Goal: Contribute content: Add original content to the website for others to see

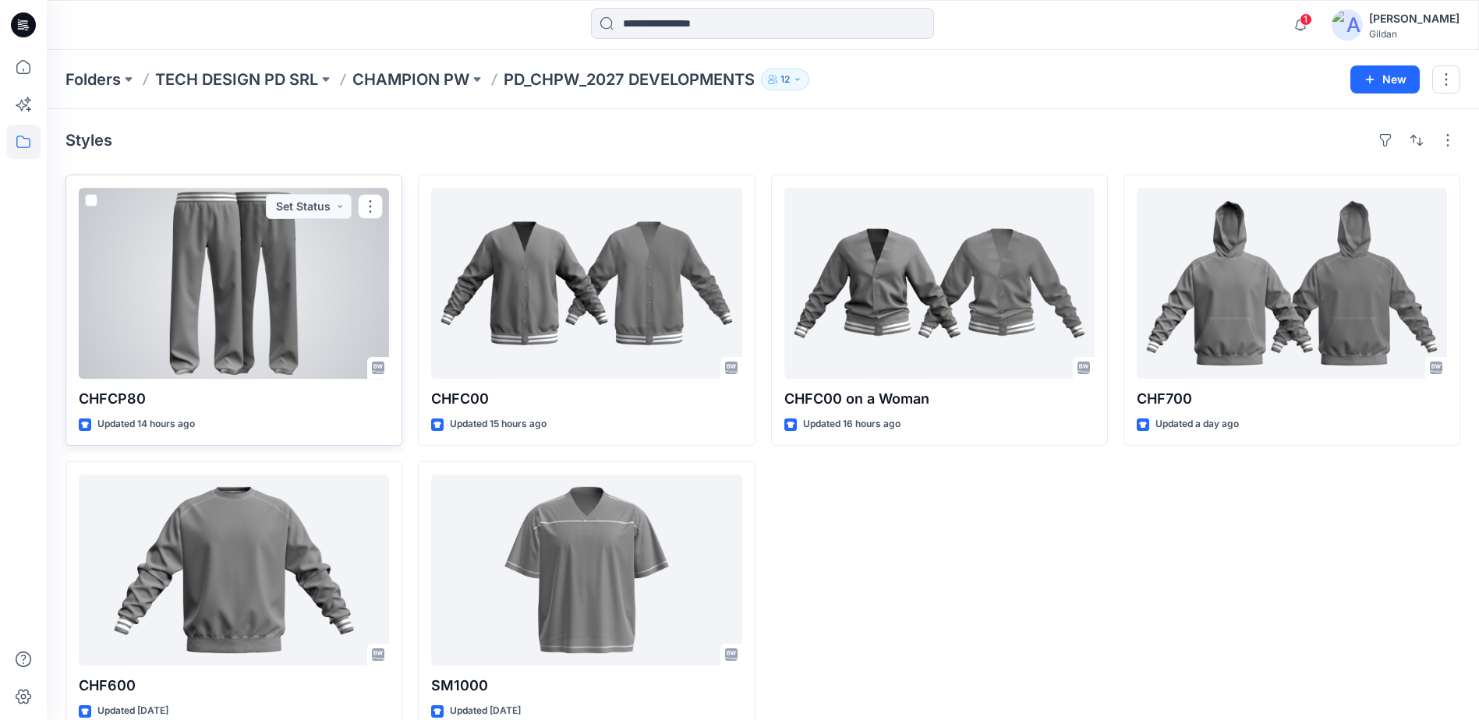
click at [264, 302] on div at bounding box center [234, 283] width 310 height 191
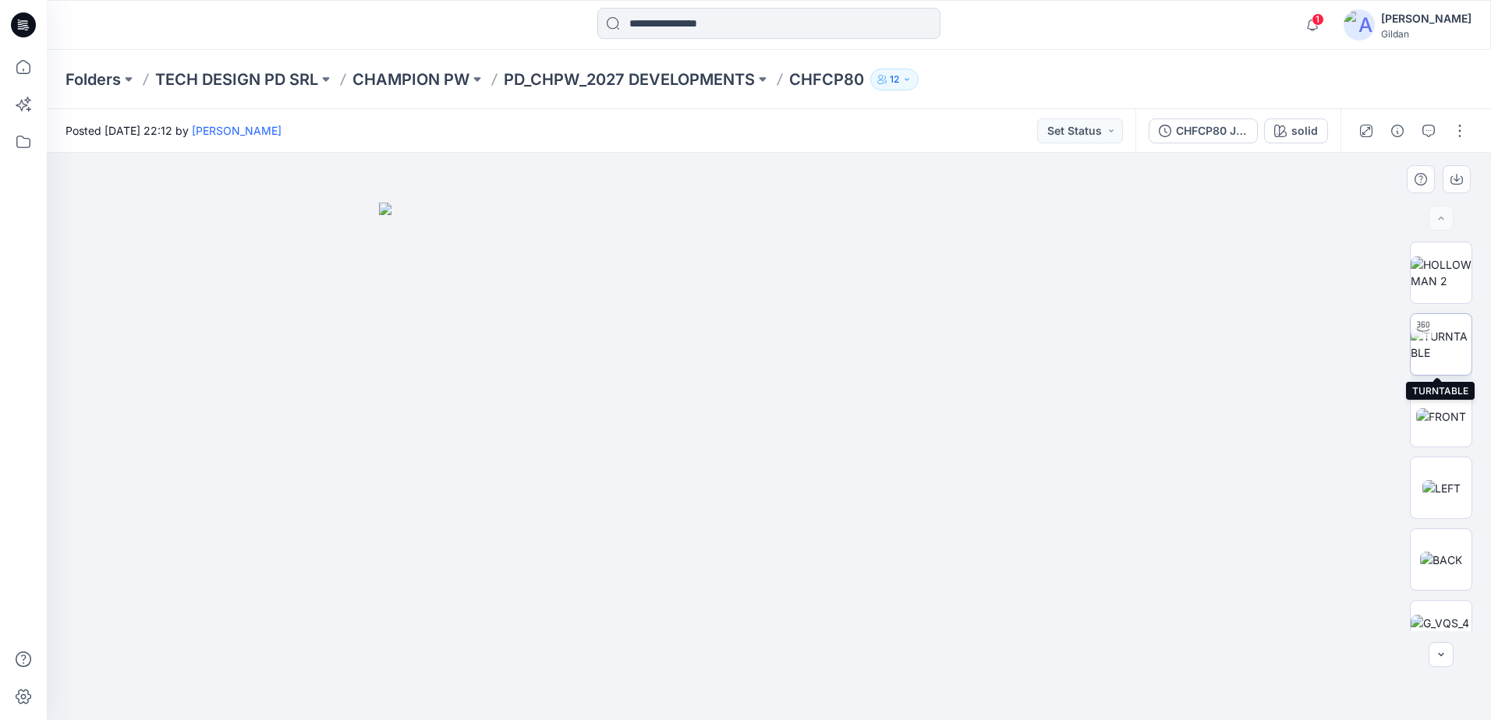
click at [1439, 343] on img at bounding box center [1440, 344] width 61 height 33
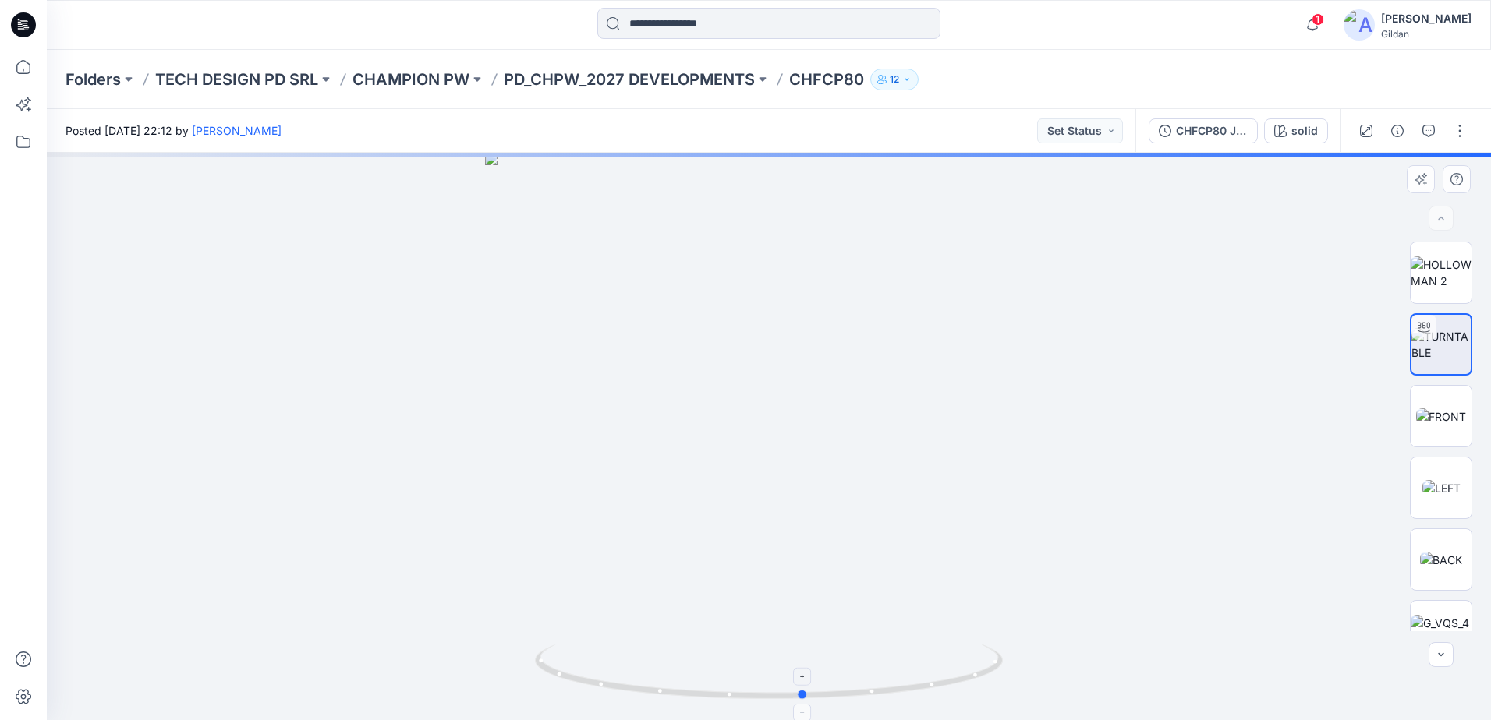
drag, startPoint x: 929, startPoint y: 688, endPoint x: 964, endPoint y: 684, distance: 35.2
click at [964, 684] on icon at bounding box center [771, 674] width 472 height 58
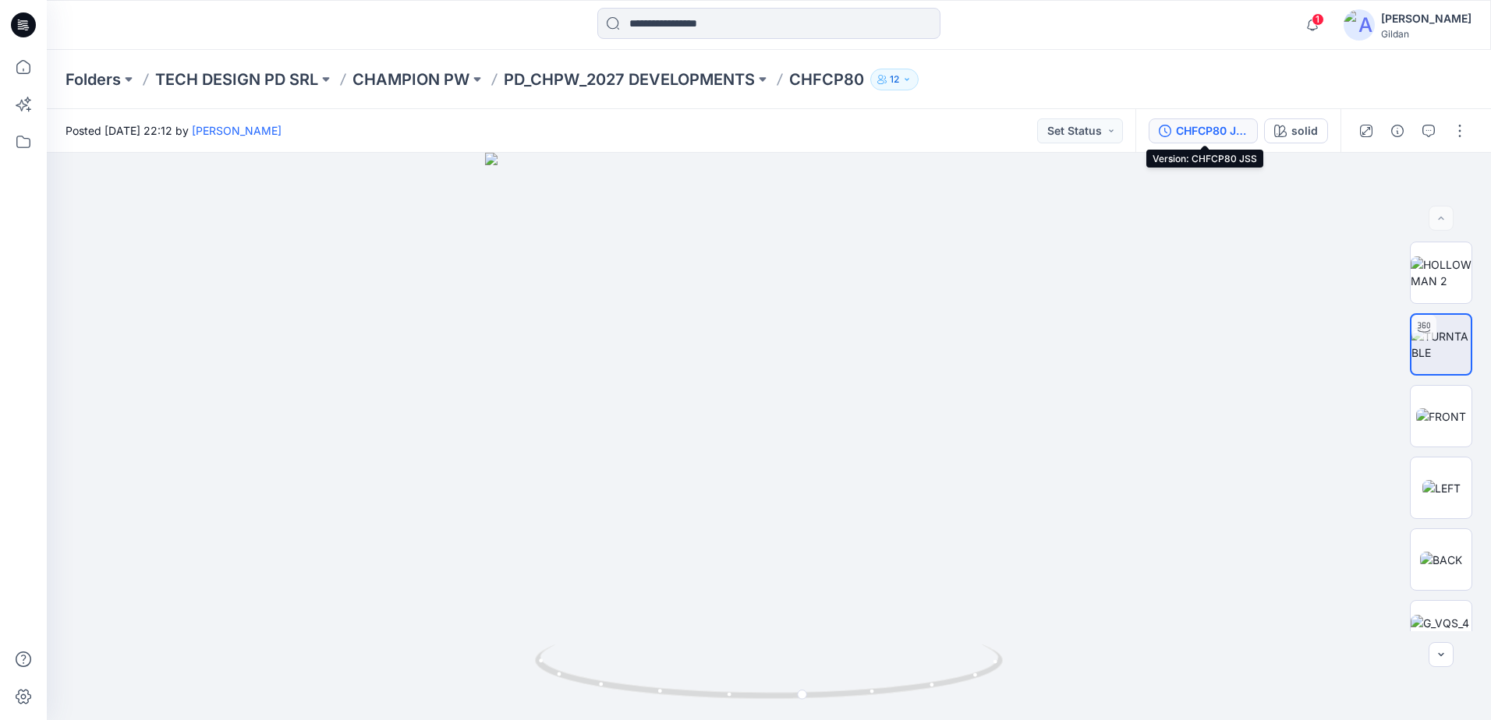
click at [1213, 137] on div "CHFCP80 JSS" at bounding box center [1212, 130] width 72 height 17
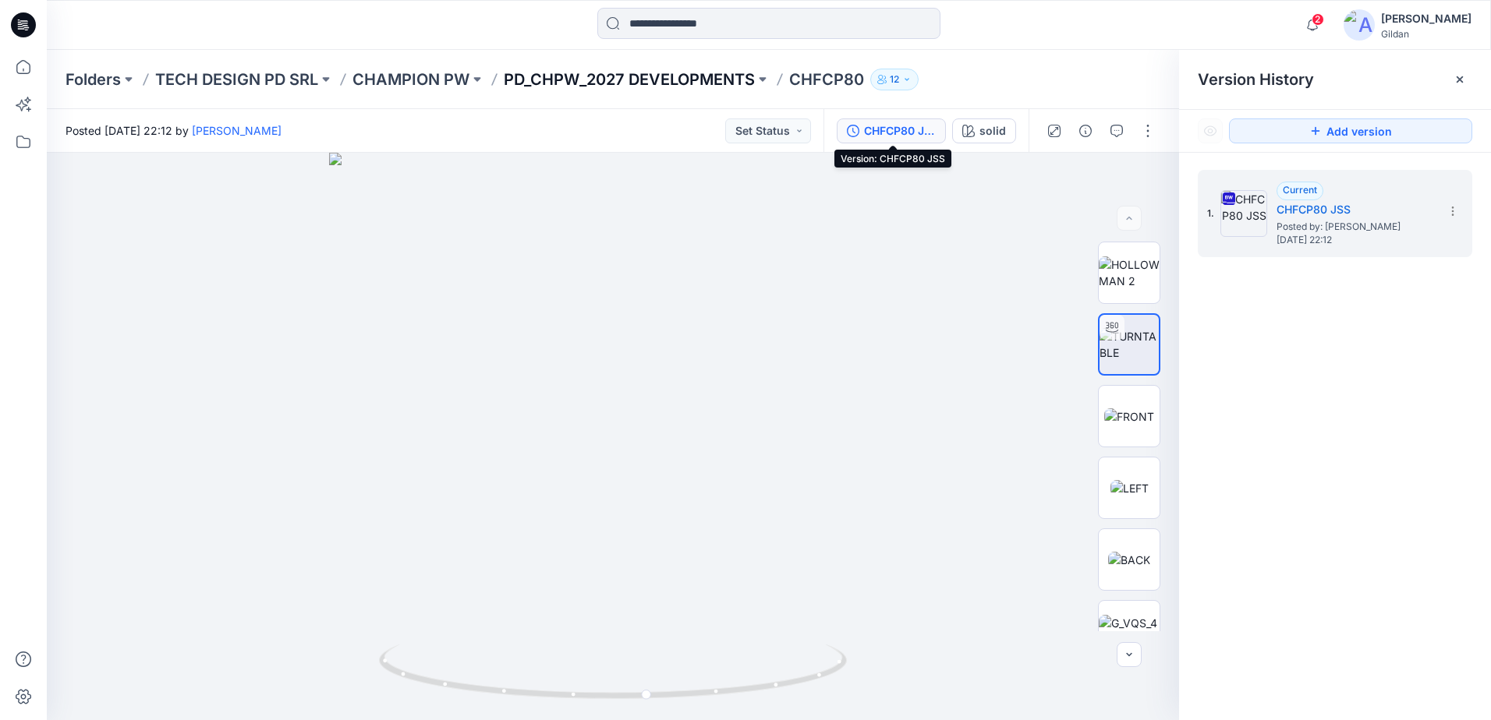
click at [702, 73] on p "PD_CHPW_2027 DEVELOPMENTS" at bounding box center [629, 80] width 251 height 22
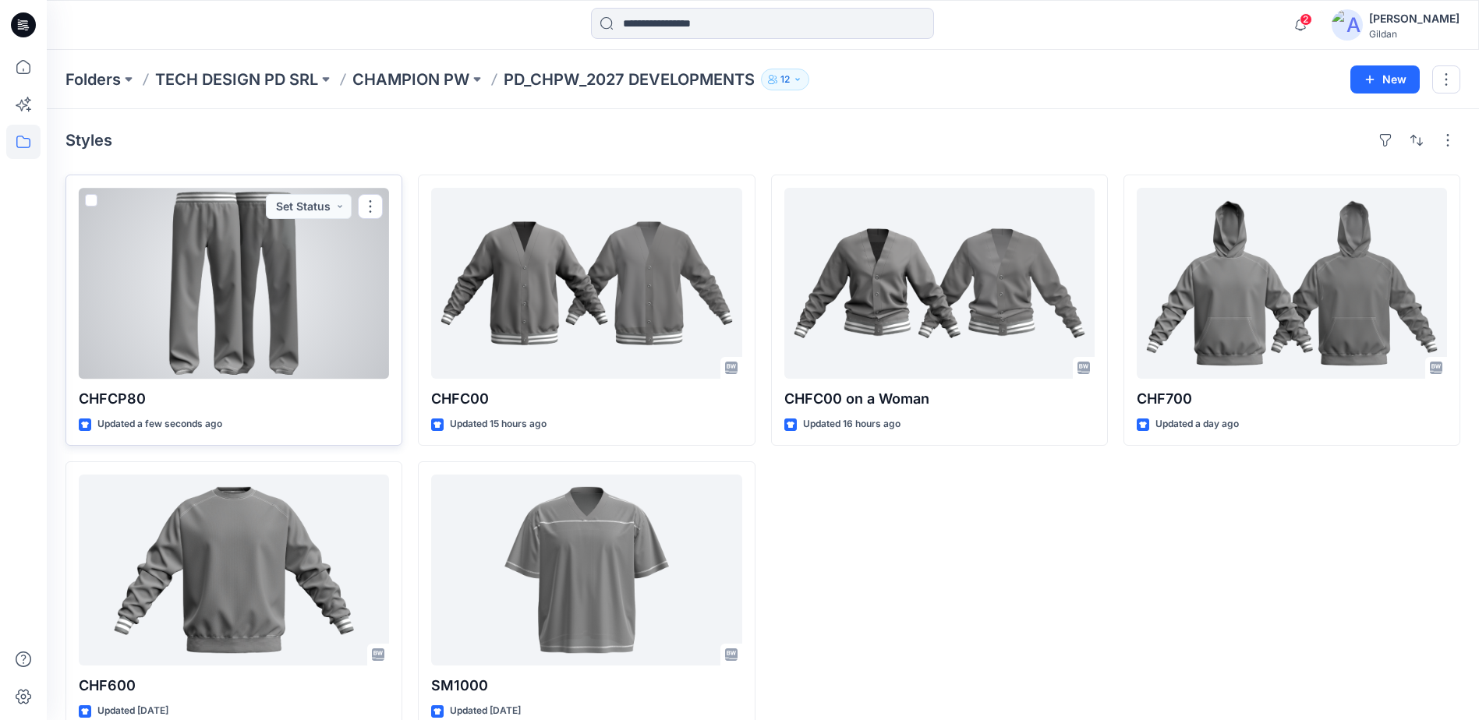
click at [207, 315] on div at bounding box center [234, 283] width 310 height 191
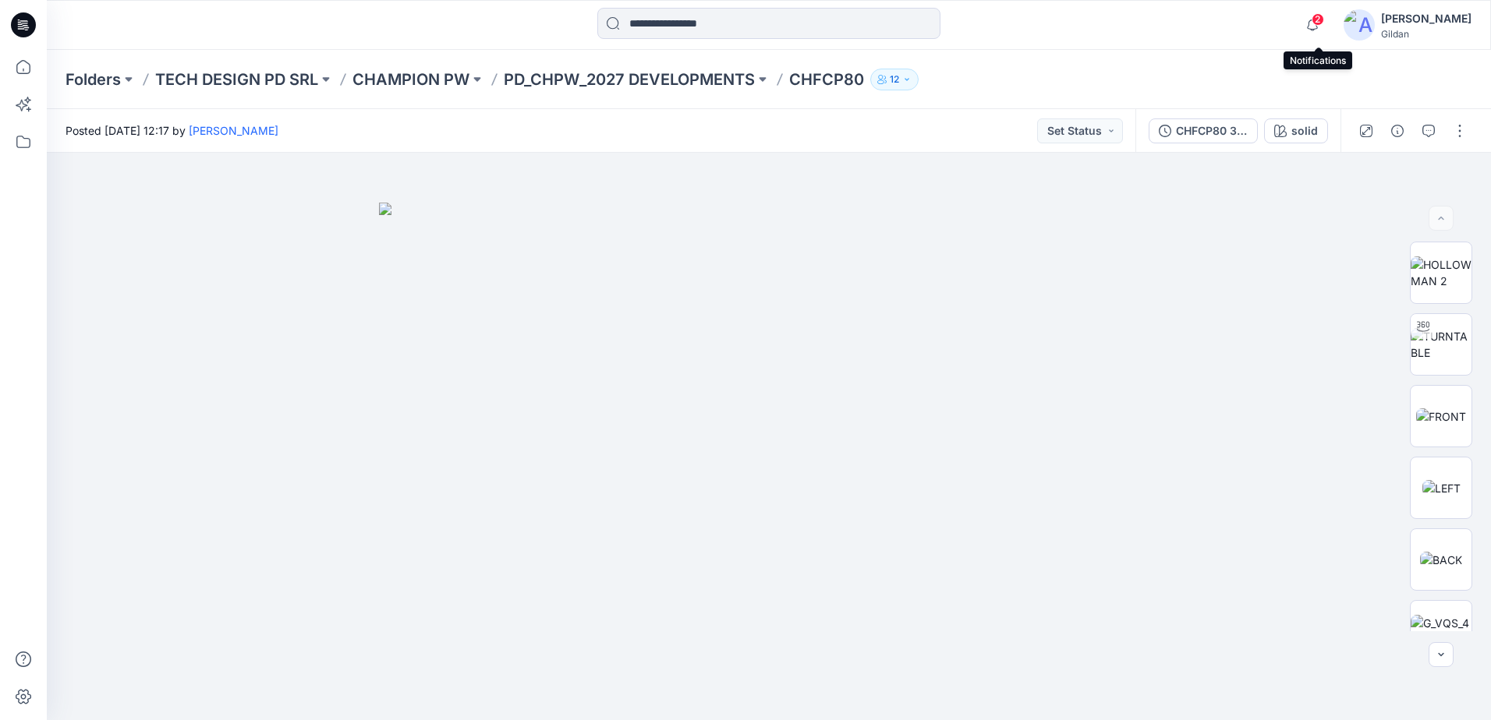
click at [1319, 14] on div "2" at bounding box center [1308, 15] width 25 height 12
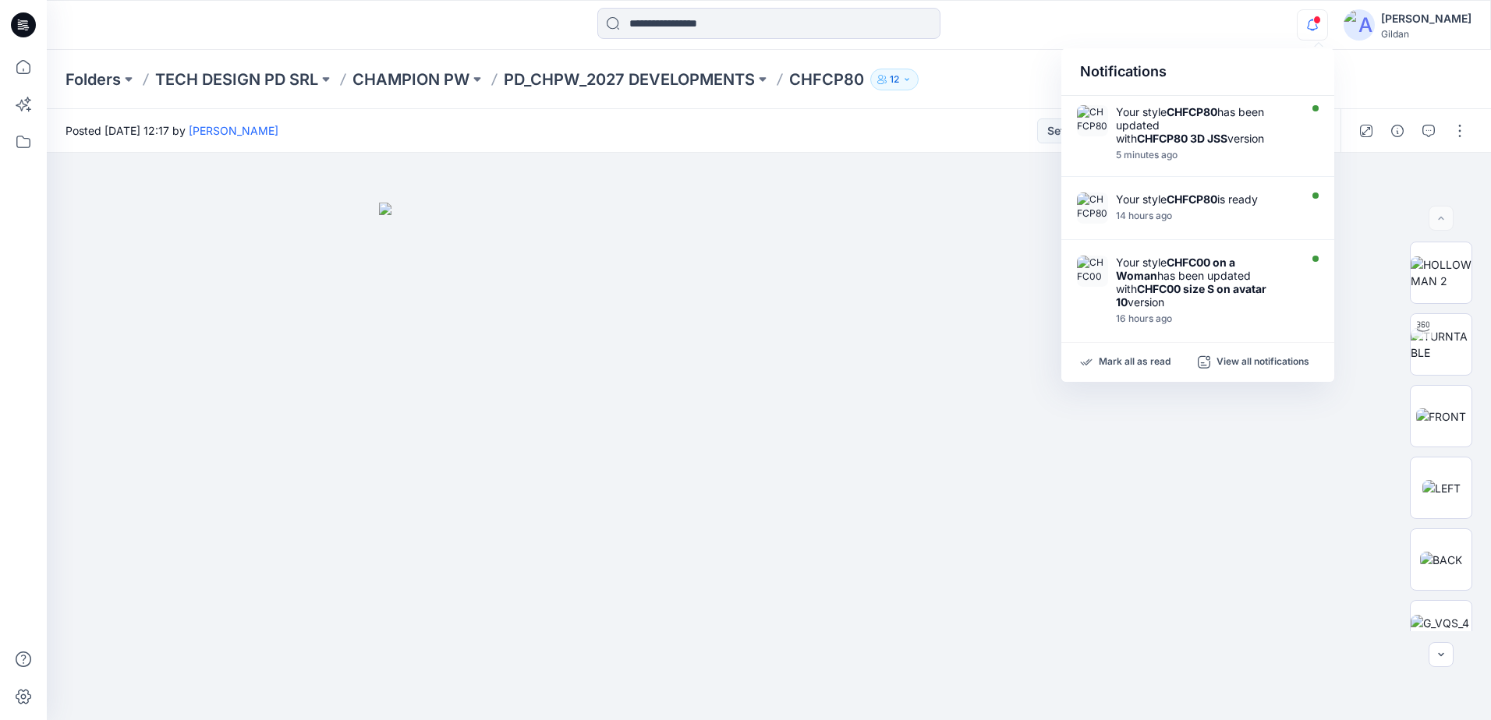
click at [961, 104] on div "Folders TECH DESIGN PD SRL CHAMPION PW PD_CHPW_2027 DEVELOPMENTS CHFCP80 12" at bounding box center [769, 79] width 1444 height 59
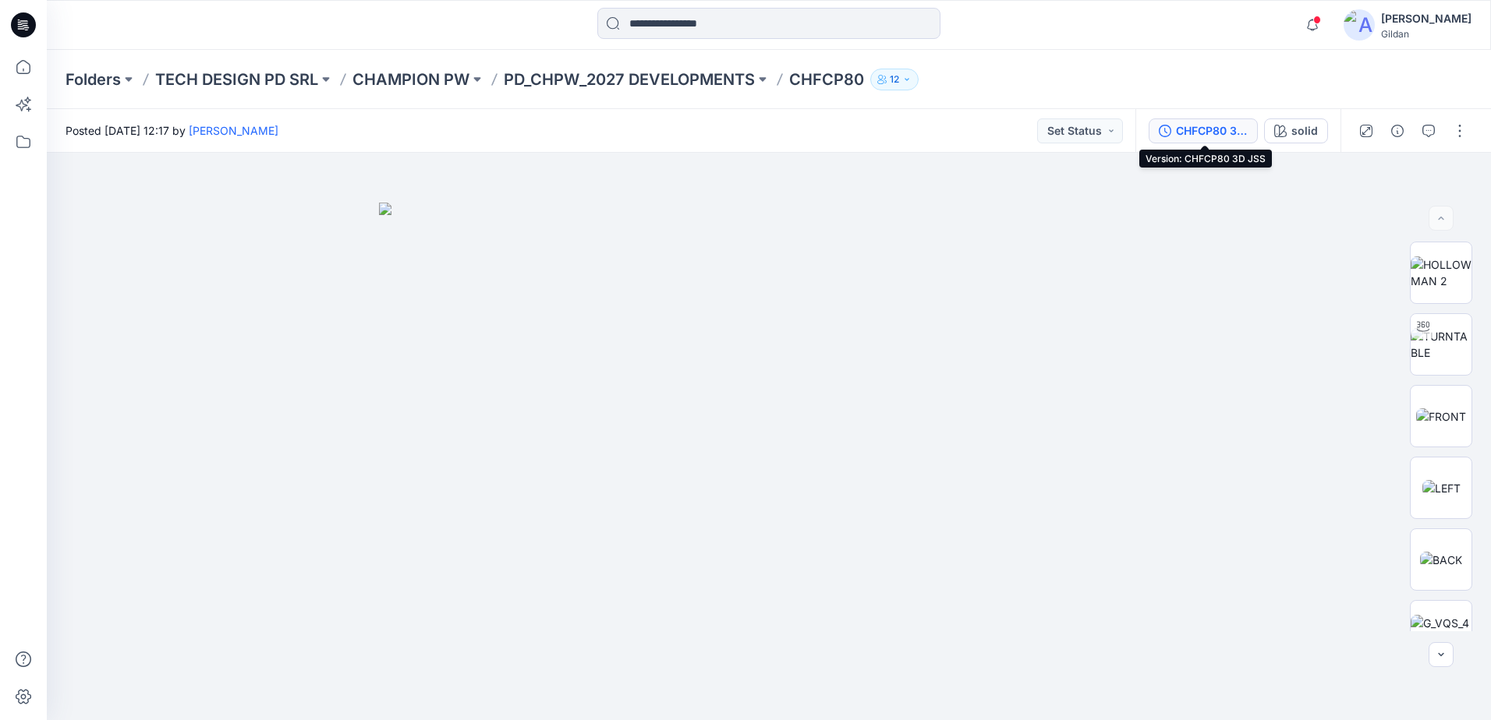
click at [1177, 126] on div "CHFCP80 3D JSS" at bounding box center [1212, 130] width 72 height 17
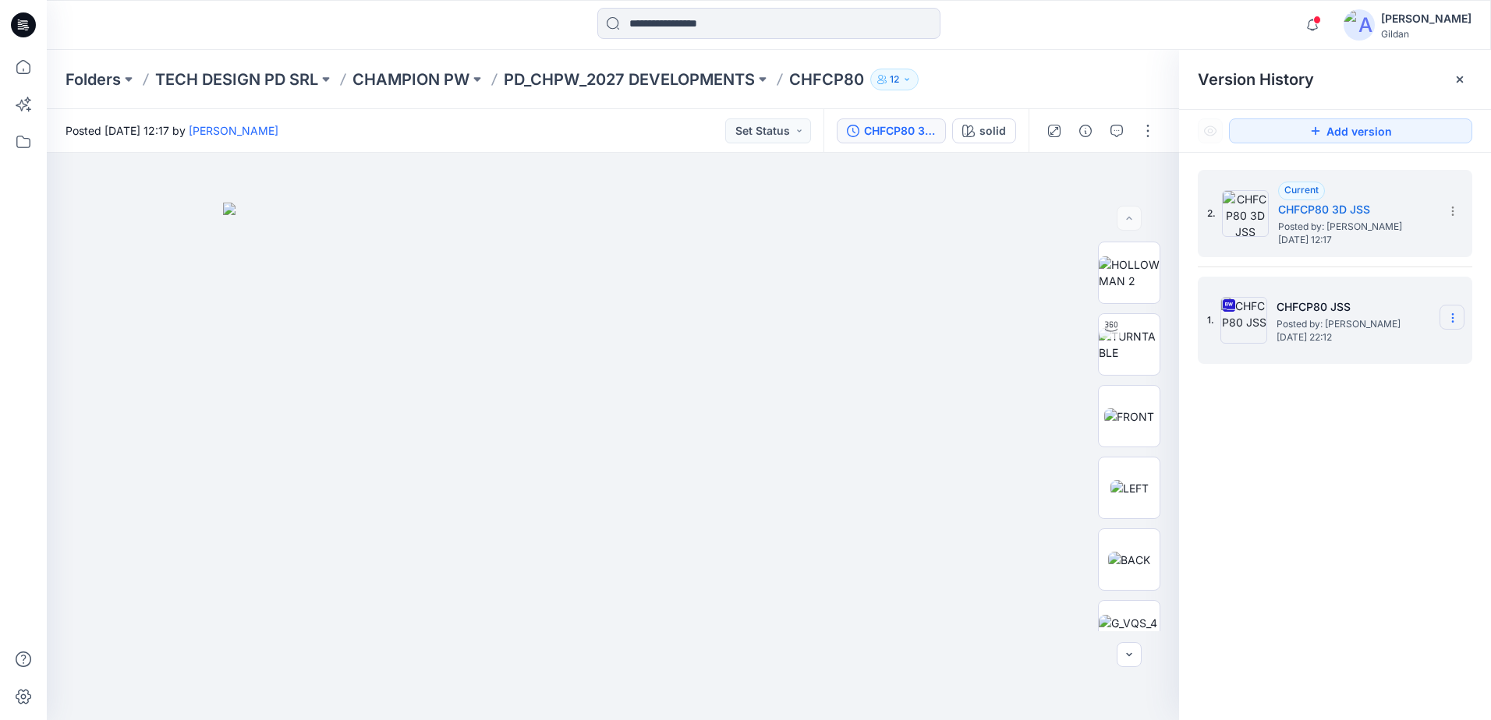
click at [1453, 324] on icon at bounding box center [1452, 318] width 12 height 12
click at [1350, 479] on span "Delete Version" at bounding box center [1344, 480] width 73 height 19
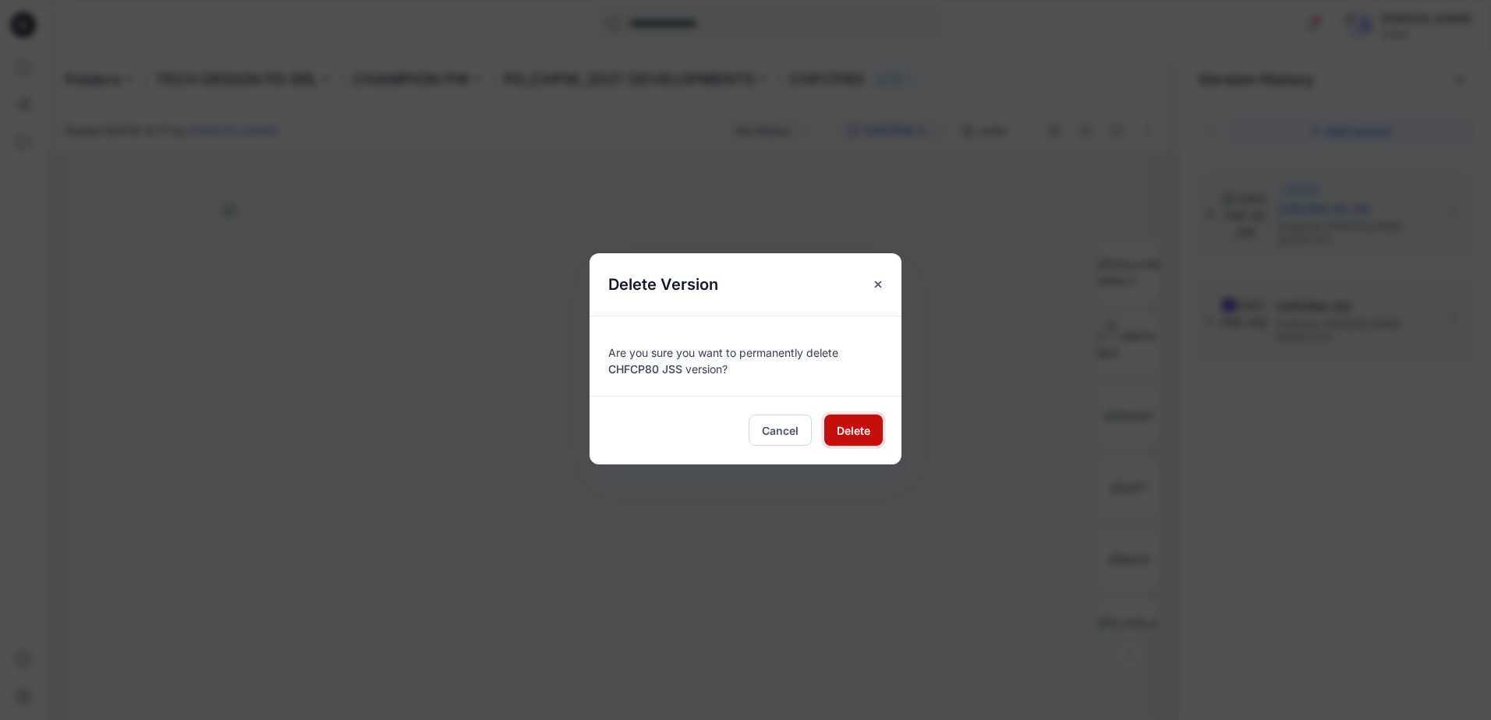
click at [858, 430] on span "Delete" at bounding box center [854, 431] width 34 height 16
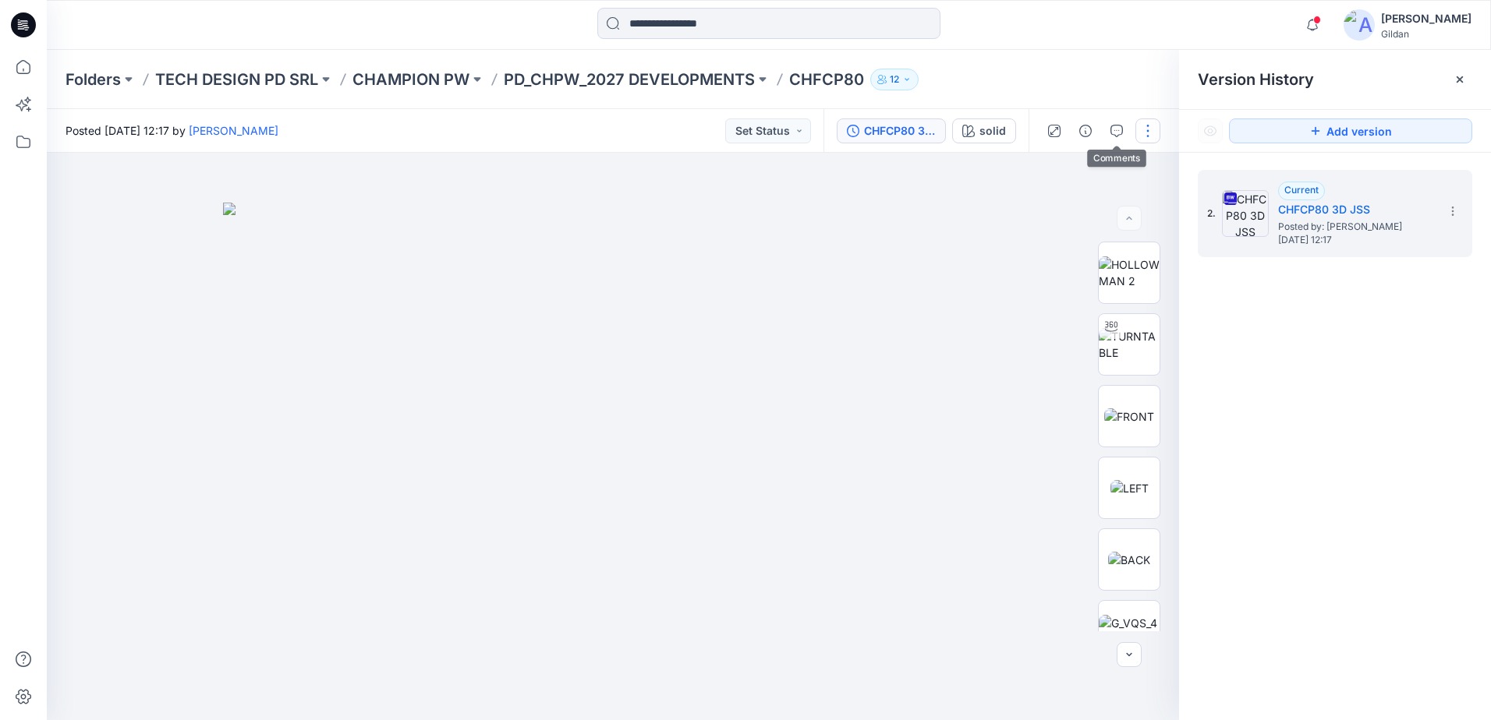
click at [1148, 131] on button "button" at bounding box center [1147, 130] width 25 height 25
click at [1053, 215] on p "Edit" at bounding box center [1047, 211] width 19 height 16
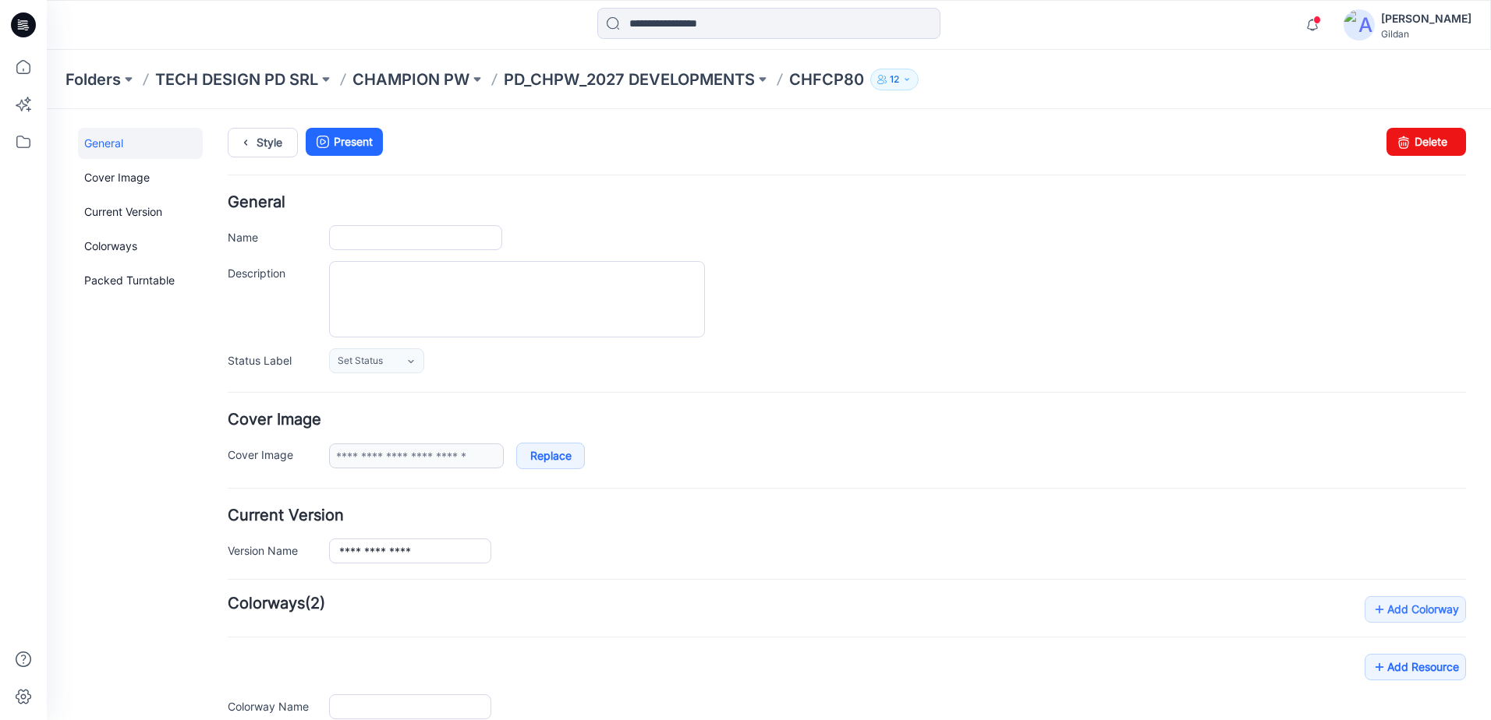
type input "*******"
type input "*****"
type input "**********"
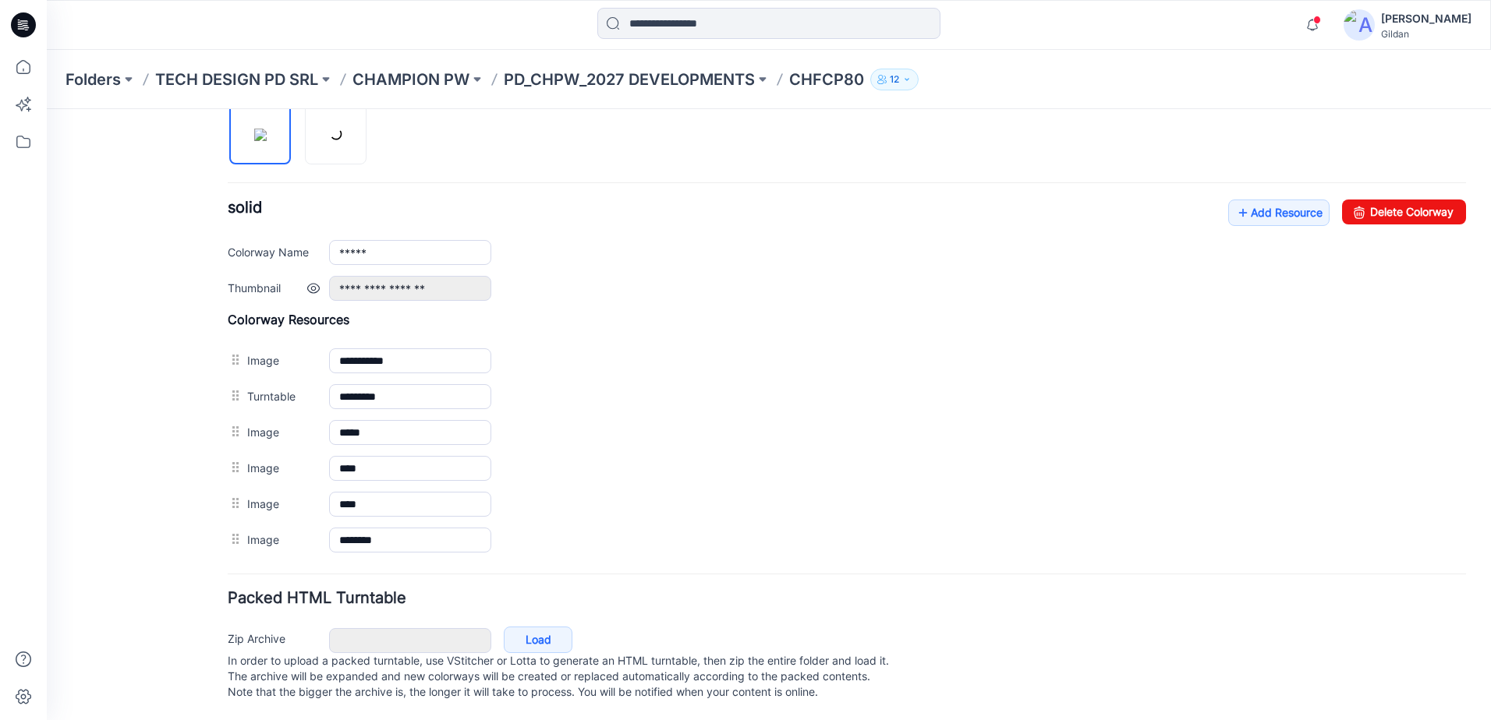
scroll to position [550, 0]
click at [1282, 199] on link "Add Resource" at bounding box center [1278, 212] width 101 height 27
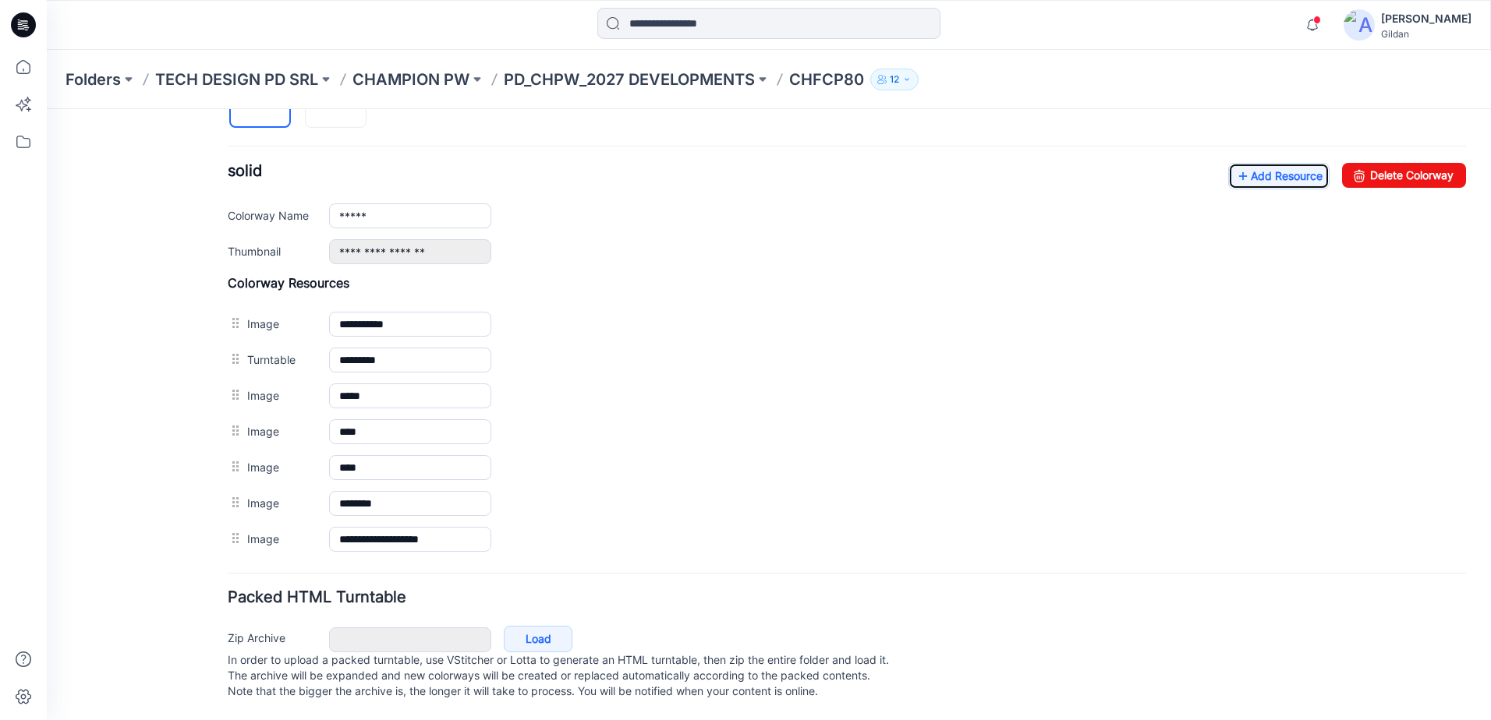
scroll to position [586, 0]
click at [1276, 164] on link "Add Resource" at bounding box center [1278, 176] width 101 height 27
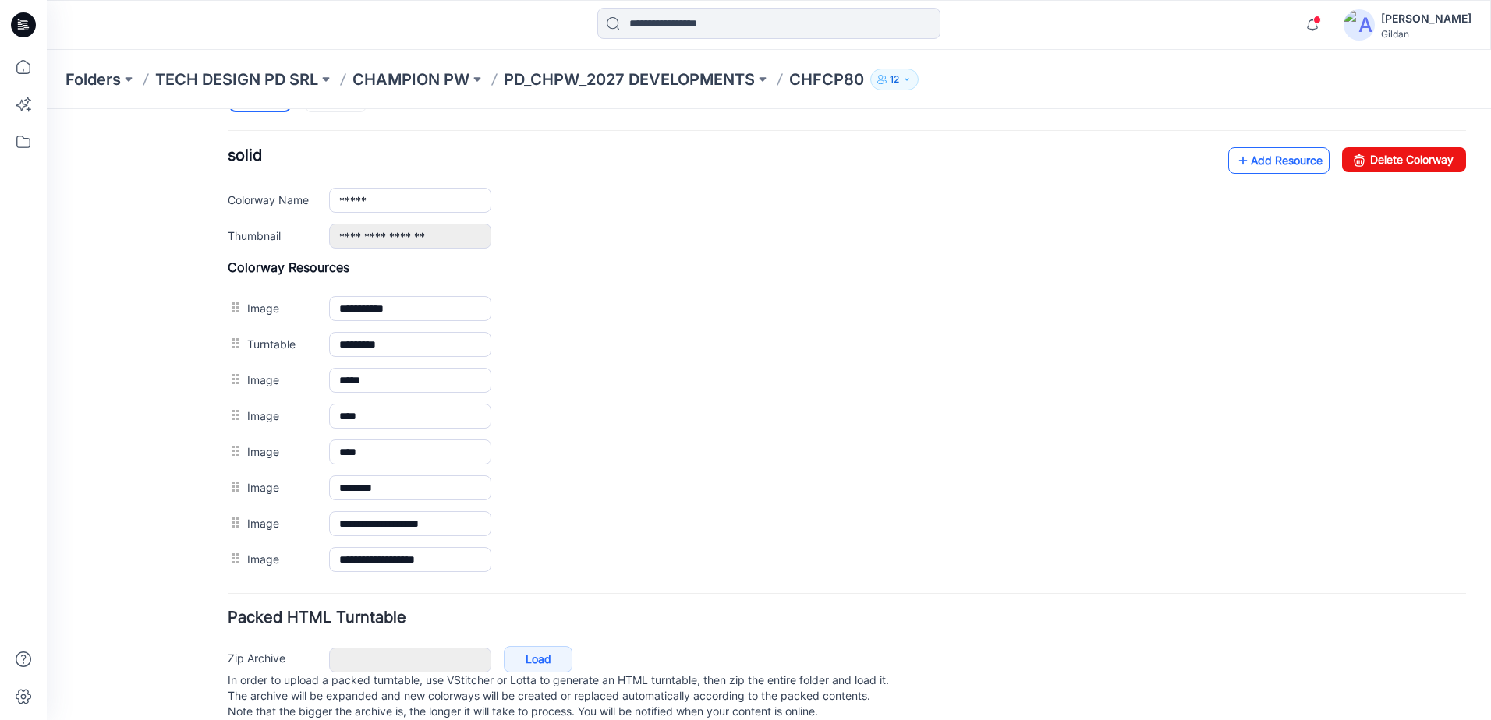
click at [1263, 155] on link "Add Resource" at bounding box center [1278, 160] width 101 height 27
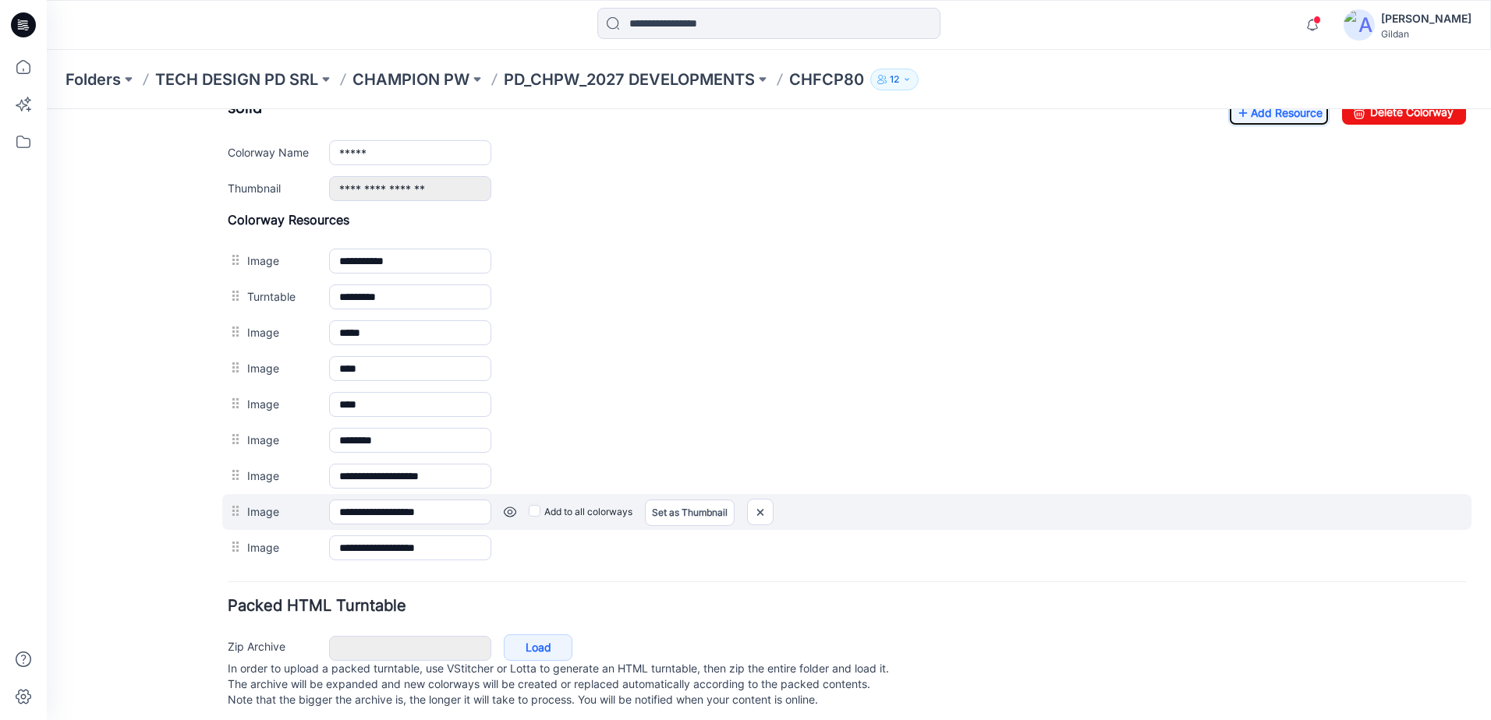
scroll to position [658, 0]
